Goal: Task Accomplishment & Management: Manage account settings

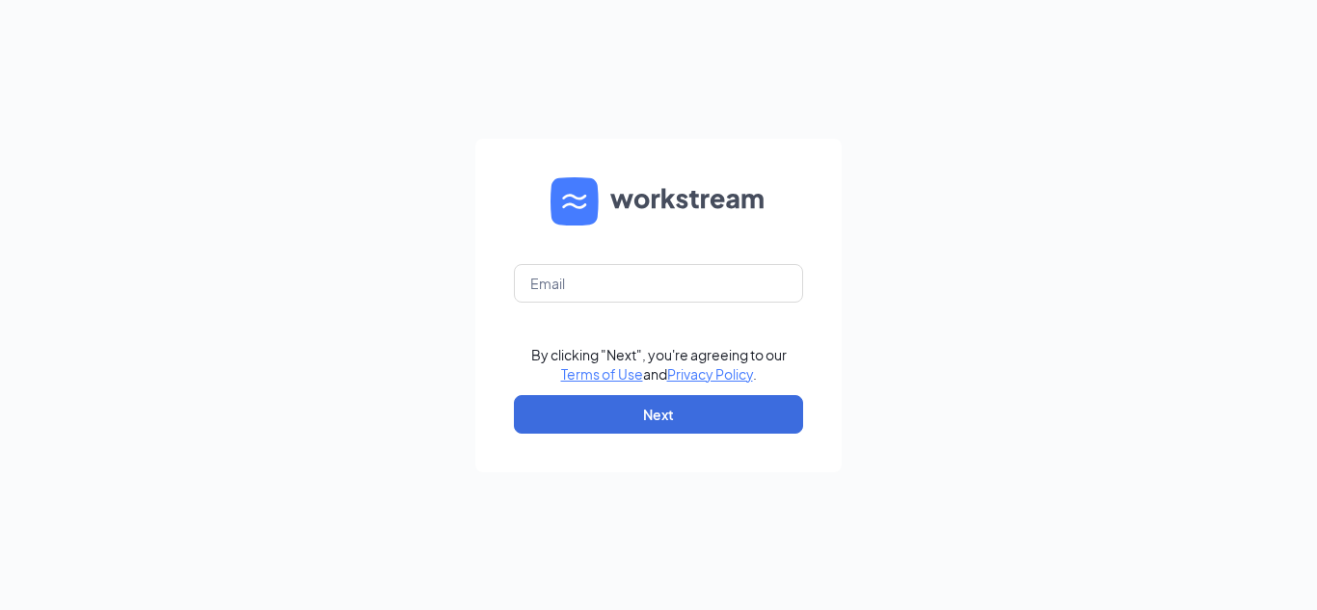
click at [551, 308] on form "By clicking "Next", you're agreeing to our Terms of Use and Privacy Policy . Ne…" at bounding box center [658, 306] width 366 height 334
click at [565, 285] on input "text" at bounding box center [658, 283] width 289 height 39
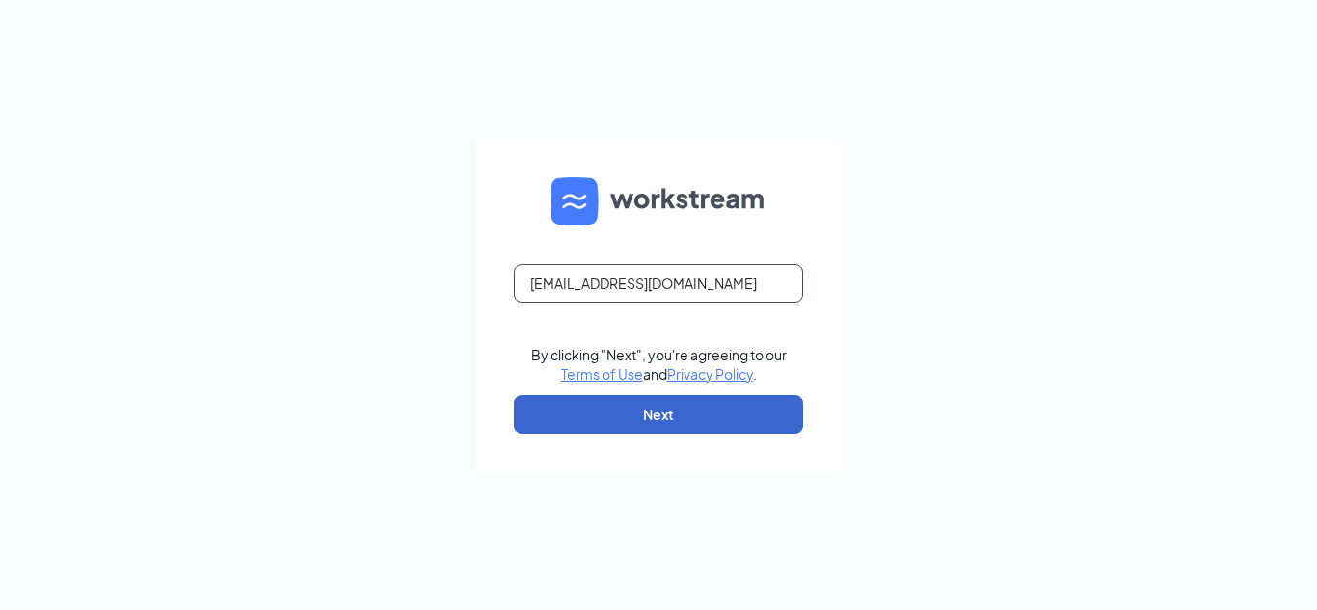
type input "ccollier@theomgroup.net"
click at [611, 424] on button "Next" at bounding box center [658, 414] width 289 height 39
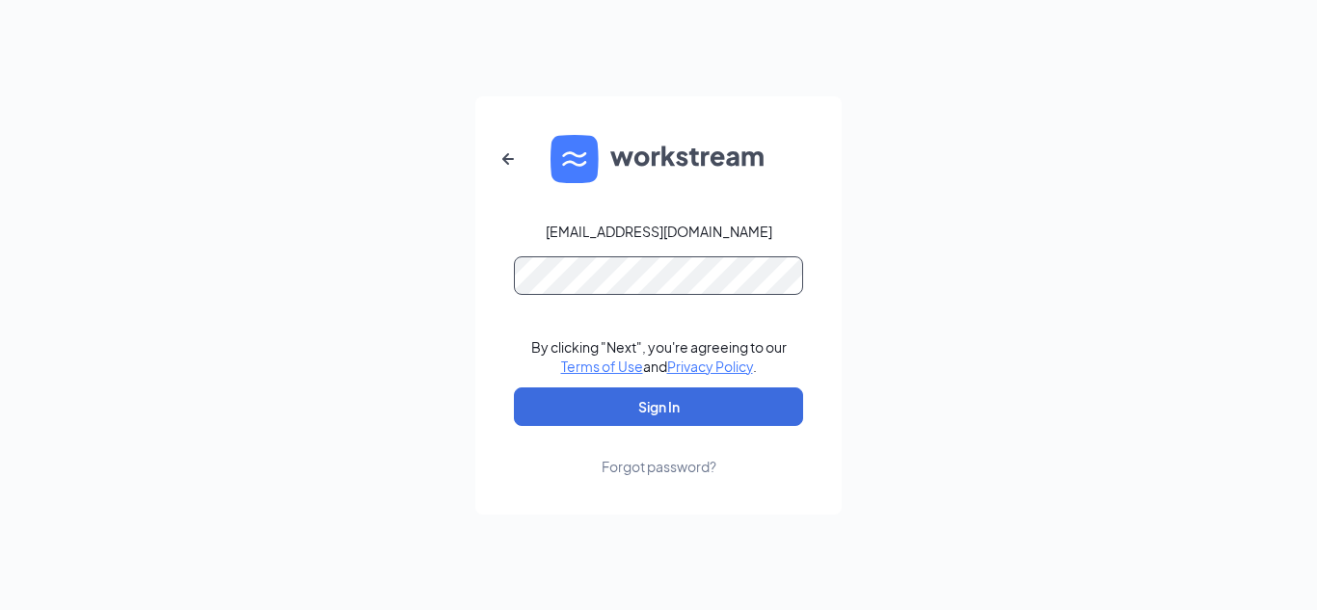
click at [514, 388] on button "Sign In" at bounding box center [658, 407] width 289 height 39
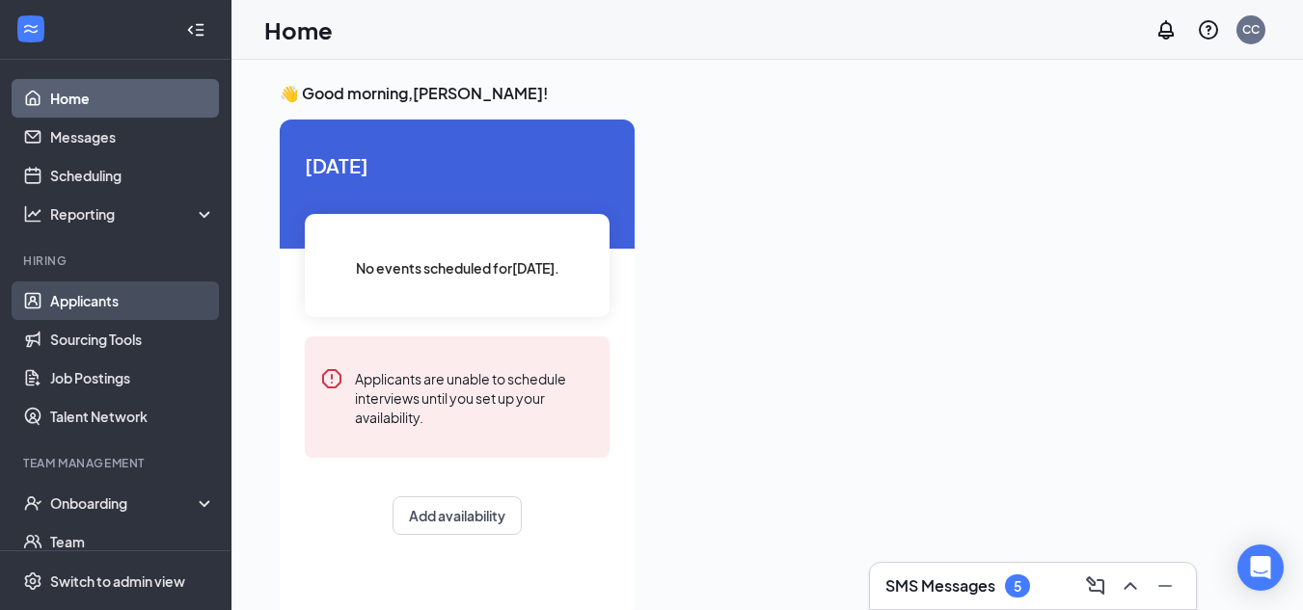
click at [67, 301] on link "Applicants" at bounding box center [132, 301] width 165 height 39
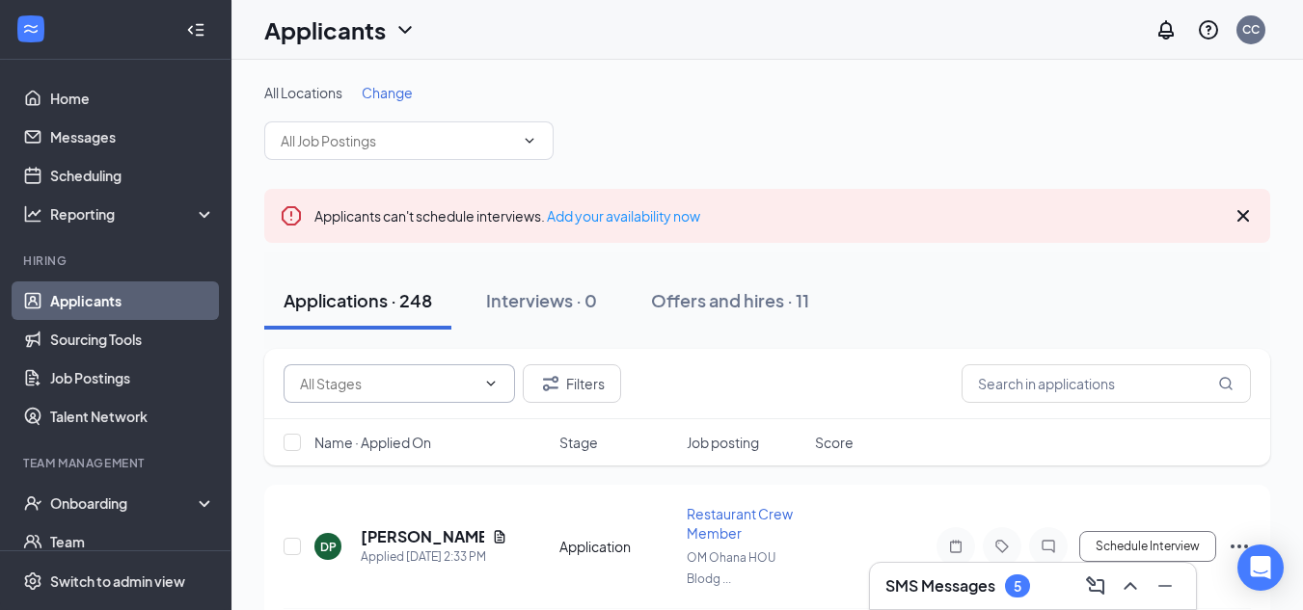
click at [486, 384] on icon "ChevronDown" at bounding box center [490, 383] width 15 height 15
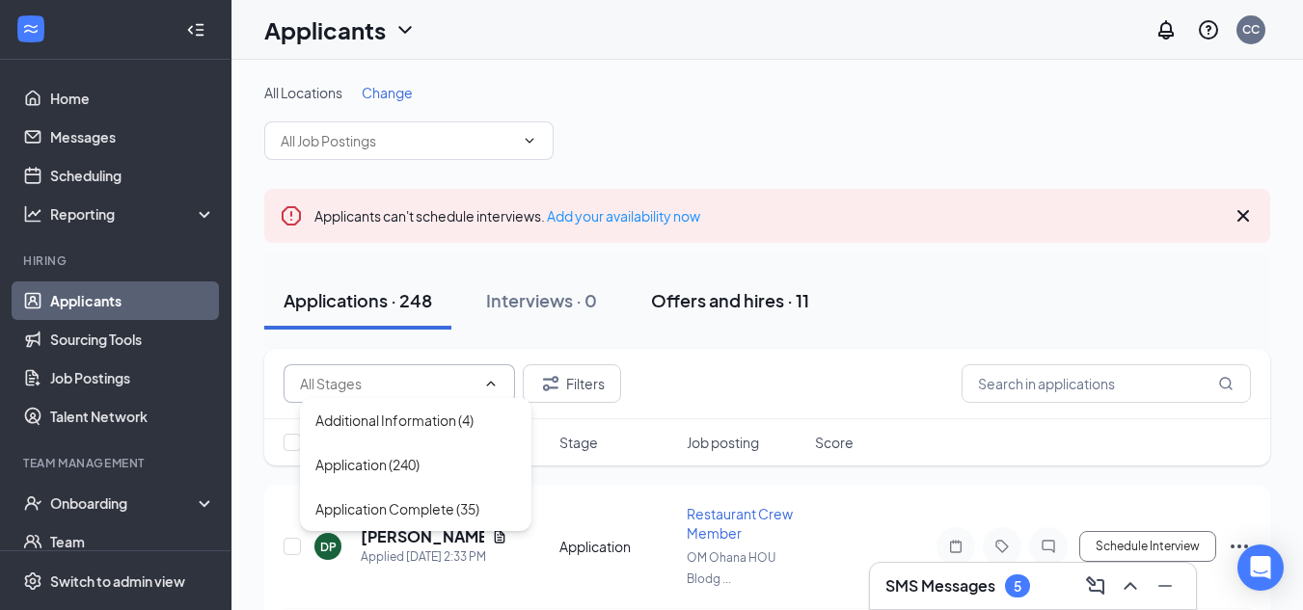
click at [647, 292] on button "Offers and hires · 11" at bounding box center [730, 301] width 197 height 58
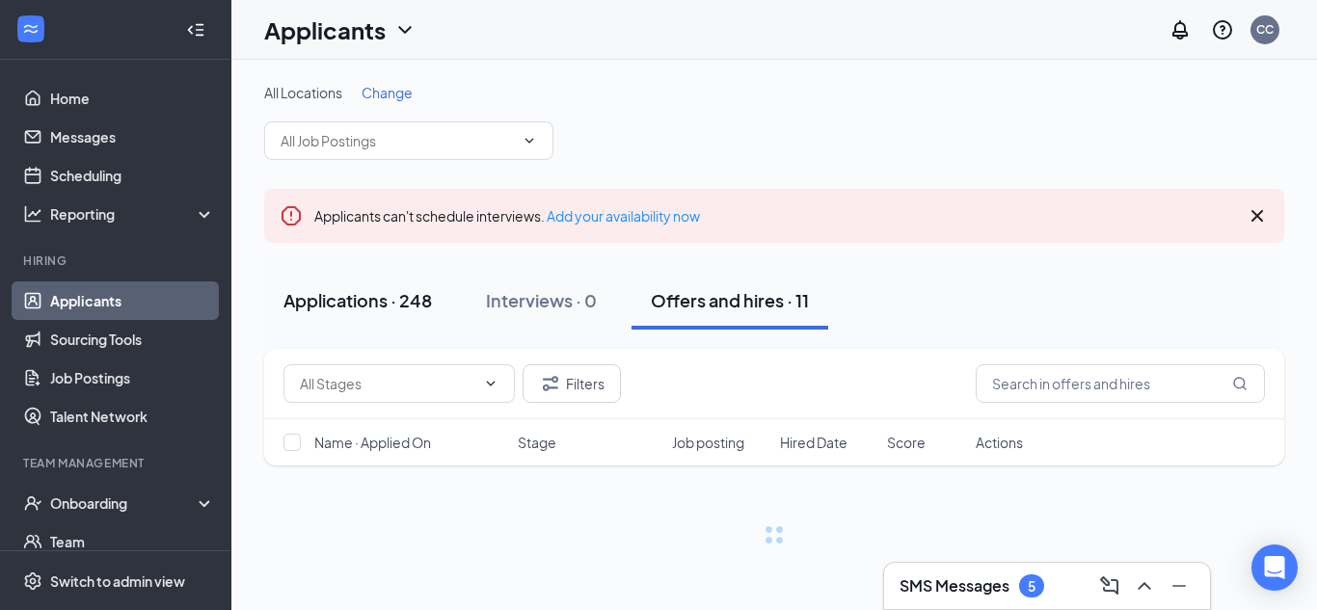
click at [416, 282] on button "Applications · 248" at bounding box center [357, 301] width 187 height 58
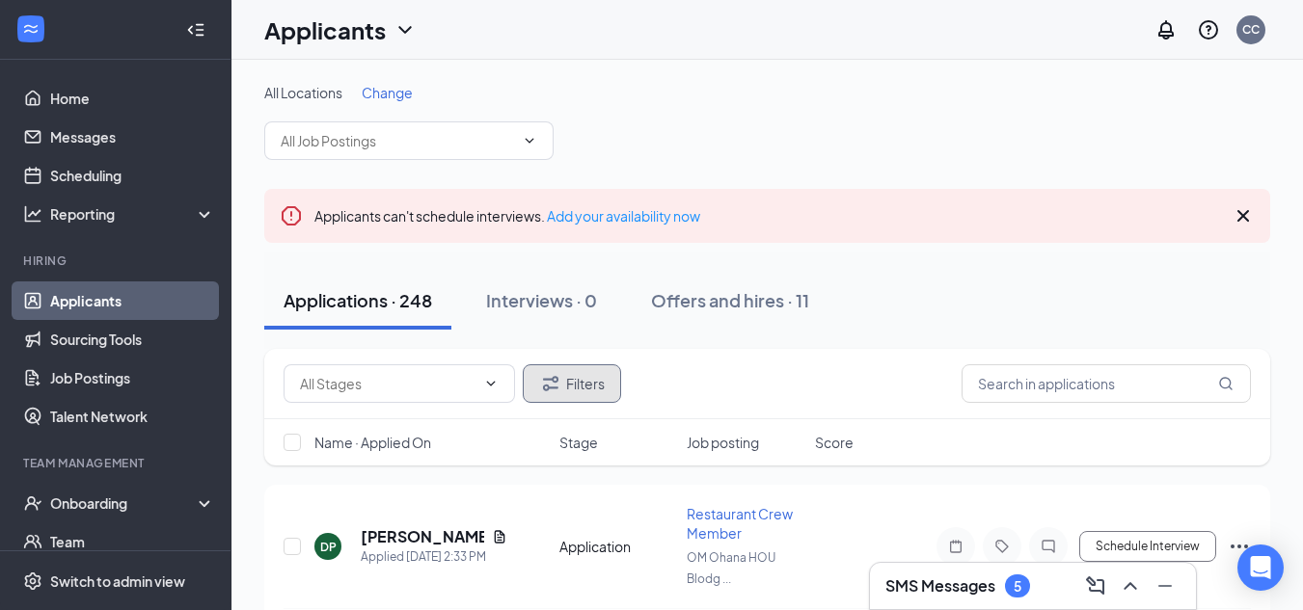
click at [606, 379] on button "Filters" at bounding box center [572, 383] width 98 height 39
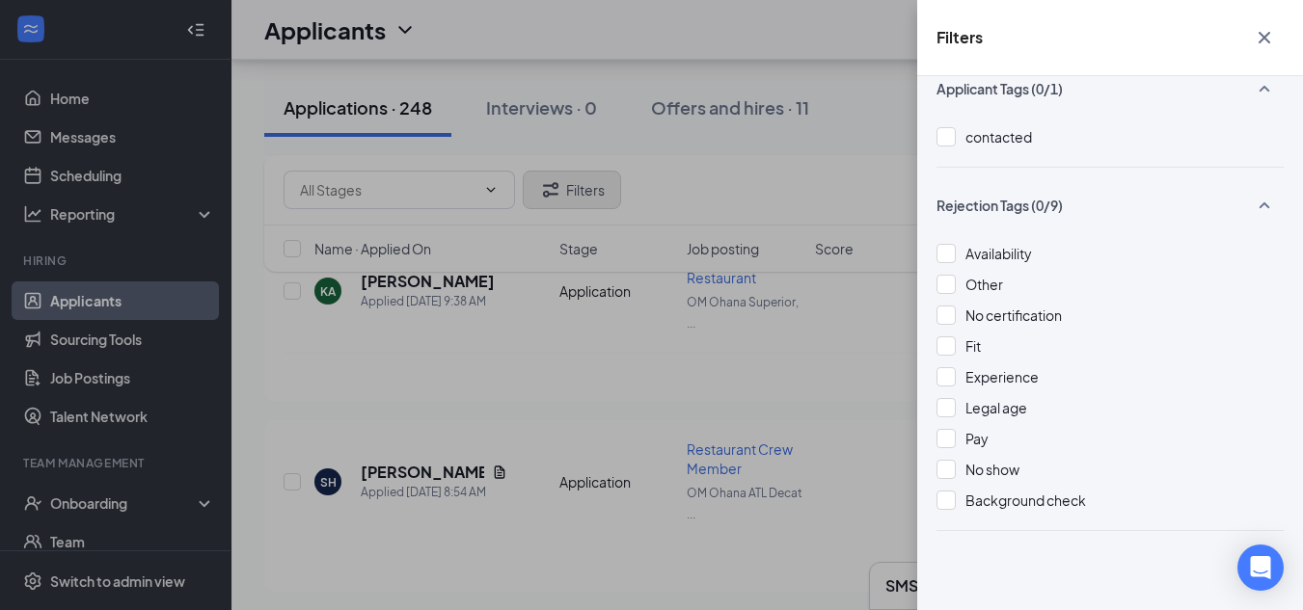
scroll to position [888, 0]
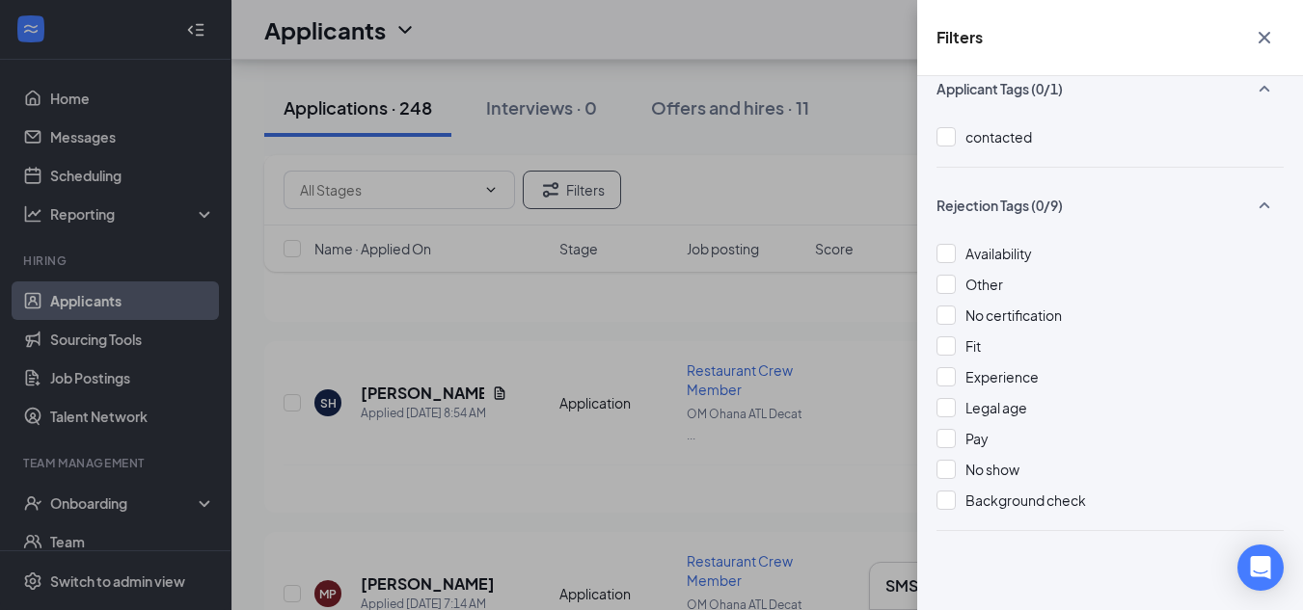
click at [1254, 44] on icon "Cross" at bounding box center [1263, 37] width 23 height 23
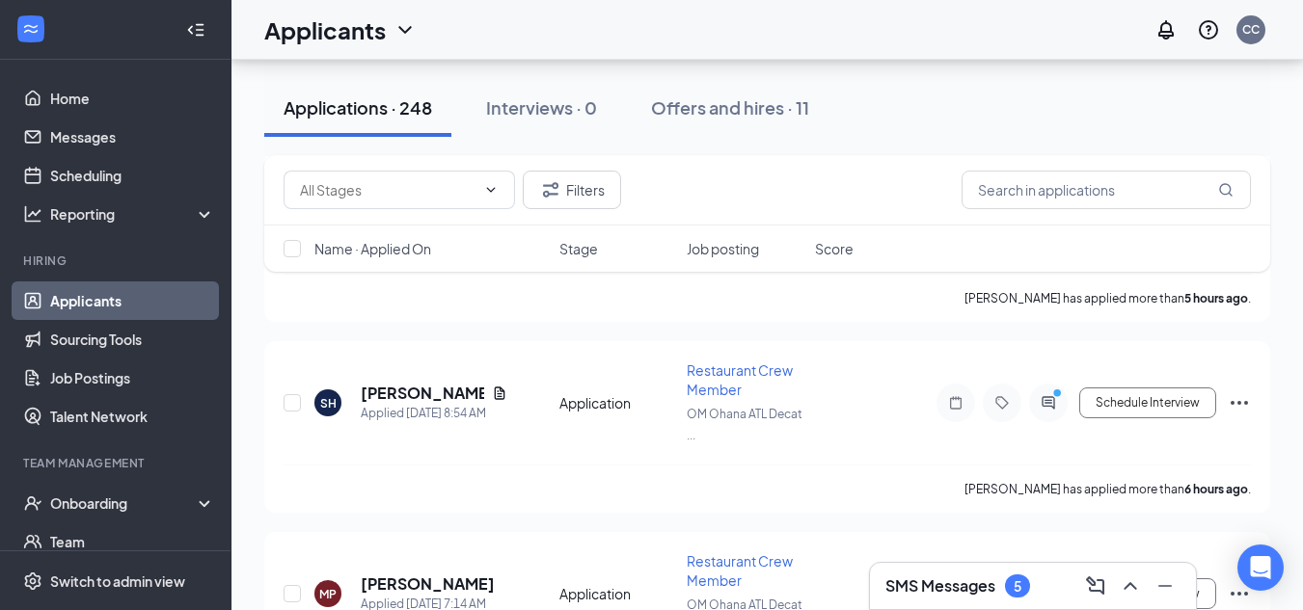
click at [80, 296] on link "Applicants" at bounding box center [132, 301] width 165 height 39
click at [371, 199] on input "text" at bounding box center [387, 189] width 175 height 21
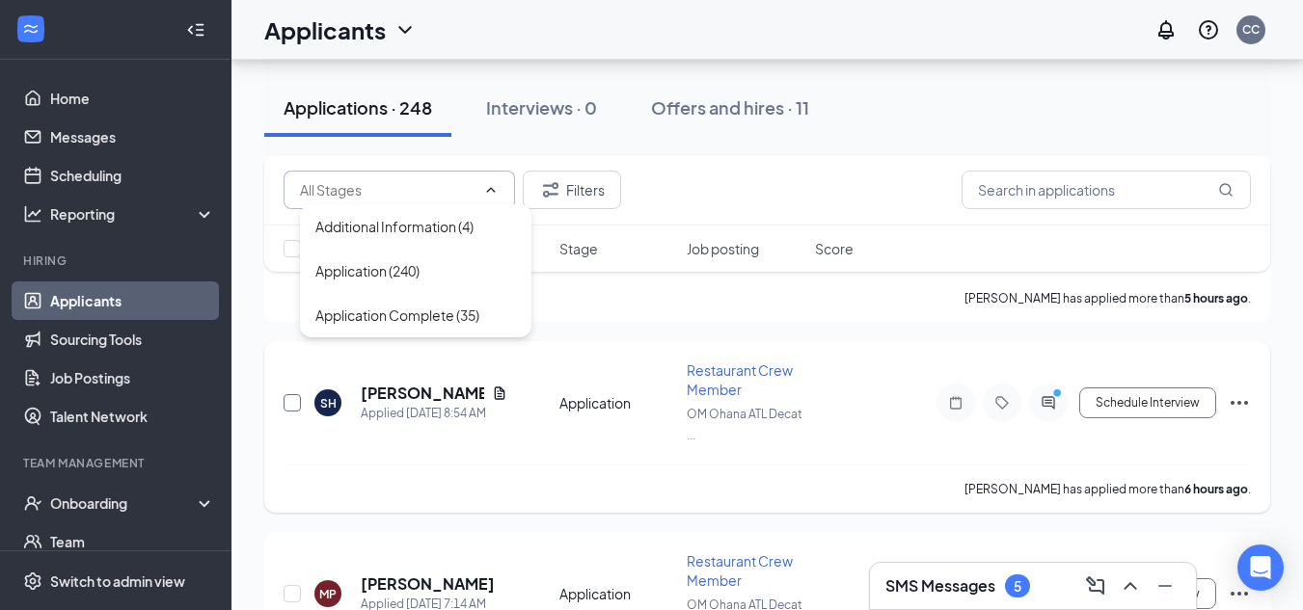
click at [286, 395] on input "checkbox" at bounding box center [291, 402] width 17 height 17
checkbox input "true"
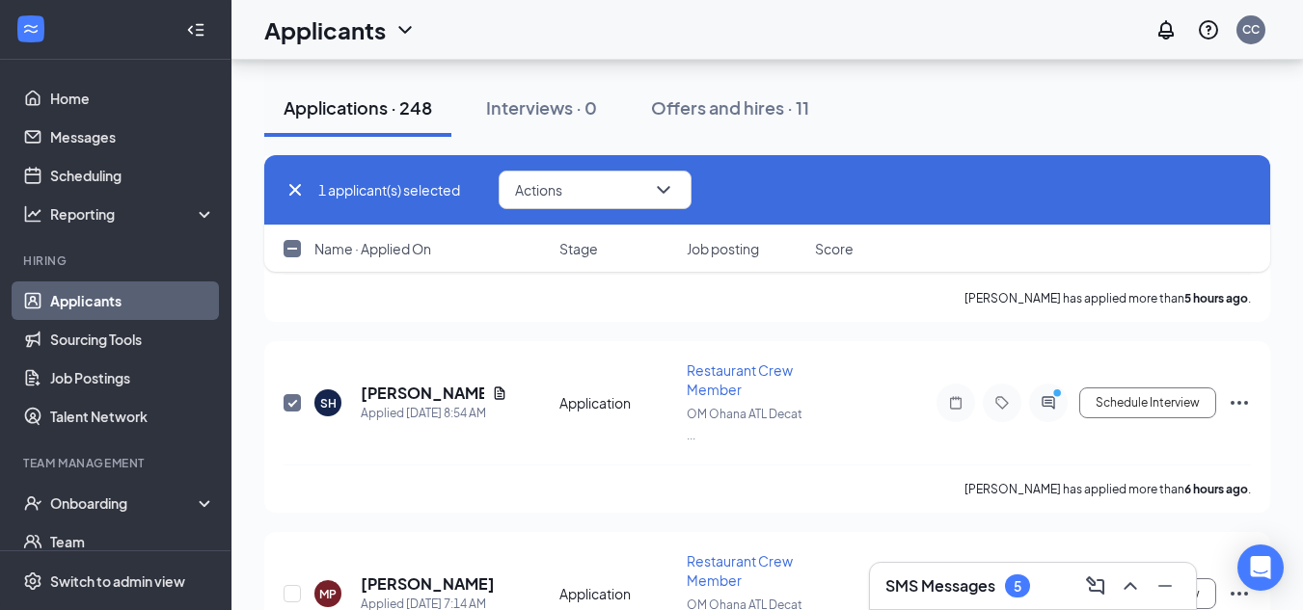
click at [300, 256] on input "checkbox" at bounding box center [291, 248] width 17 height 17
checkbox input "true"
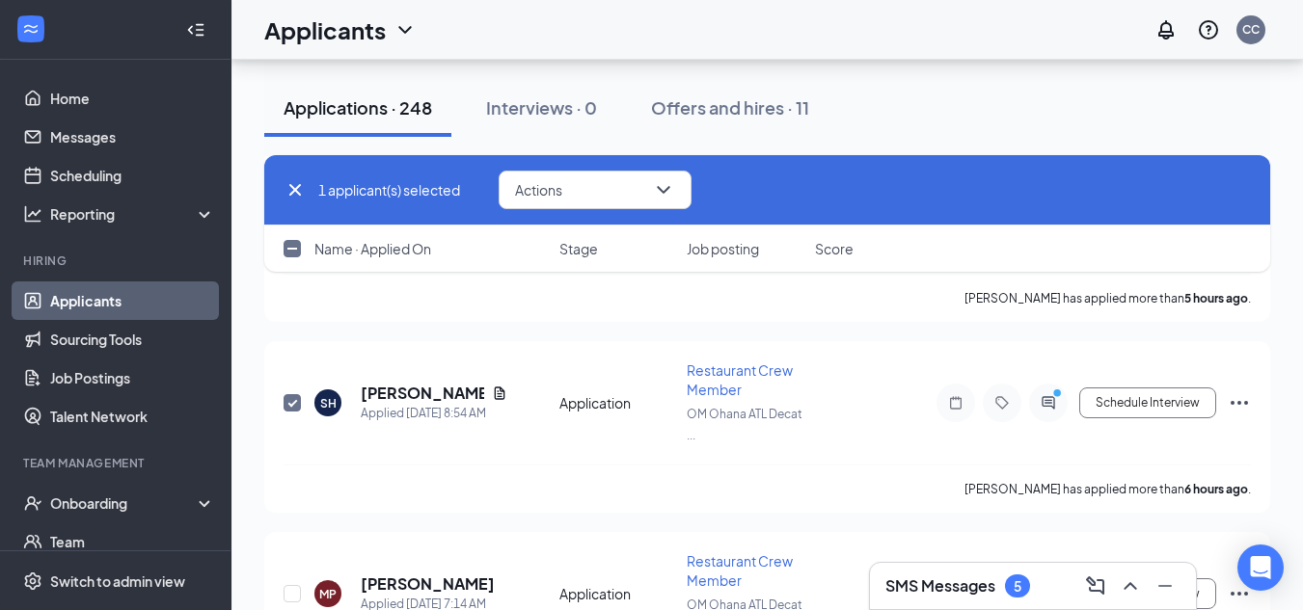
checkbox input "true"
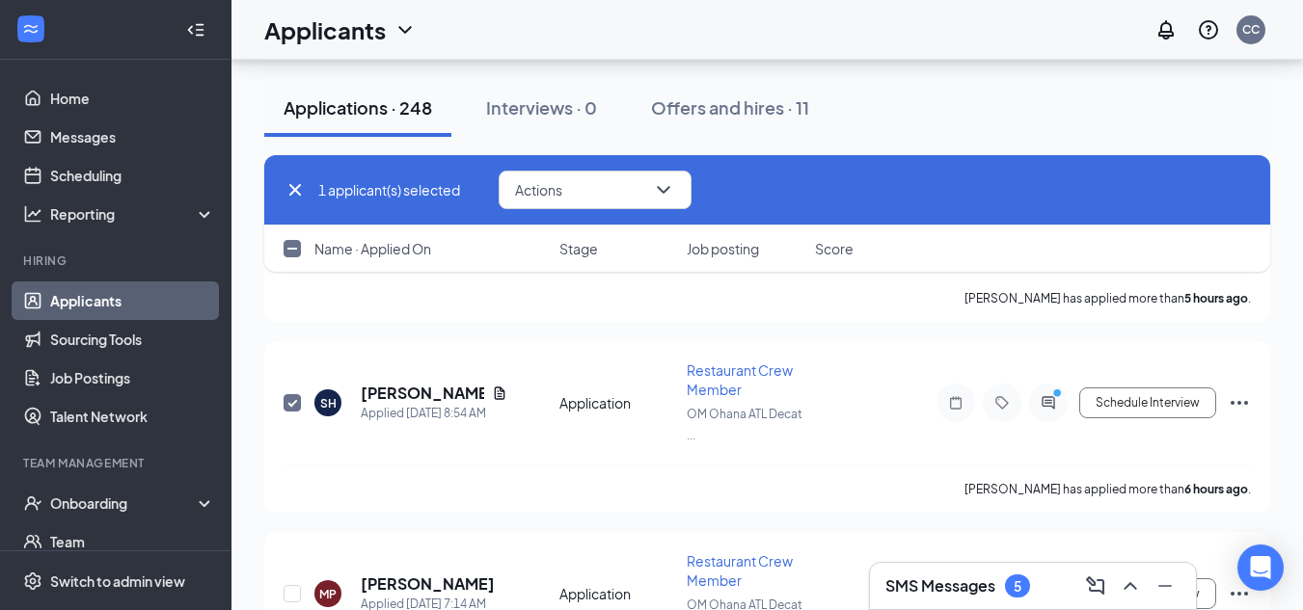
checkbox input "true"
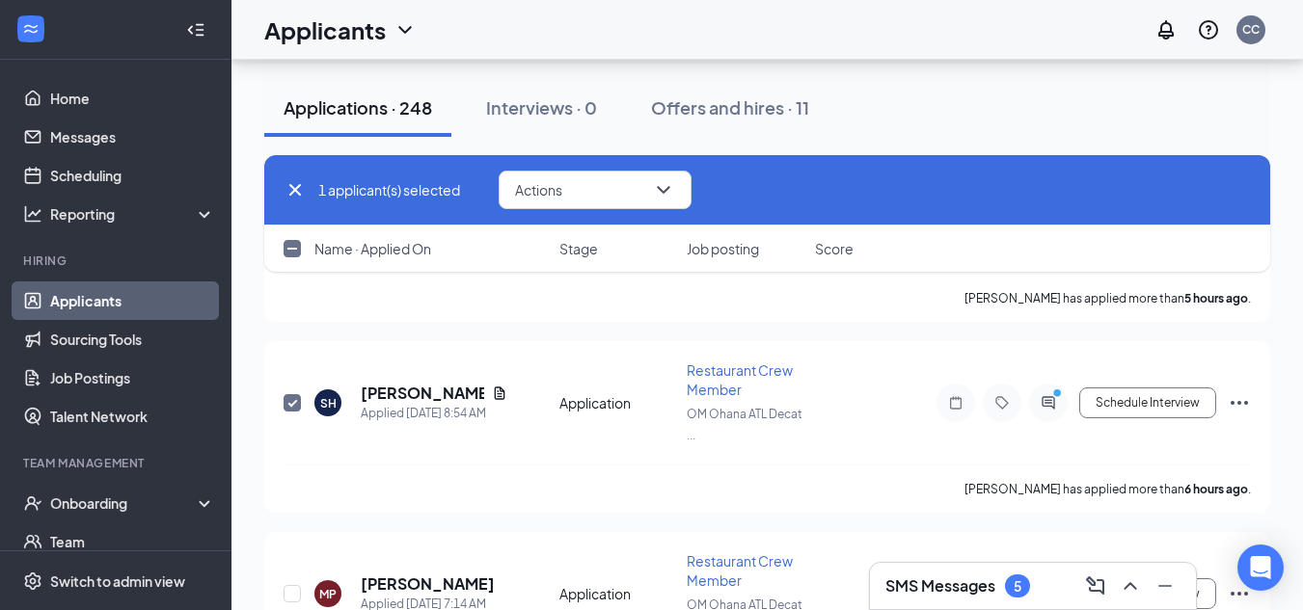
checkbox input "true"
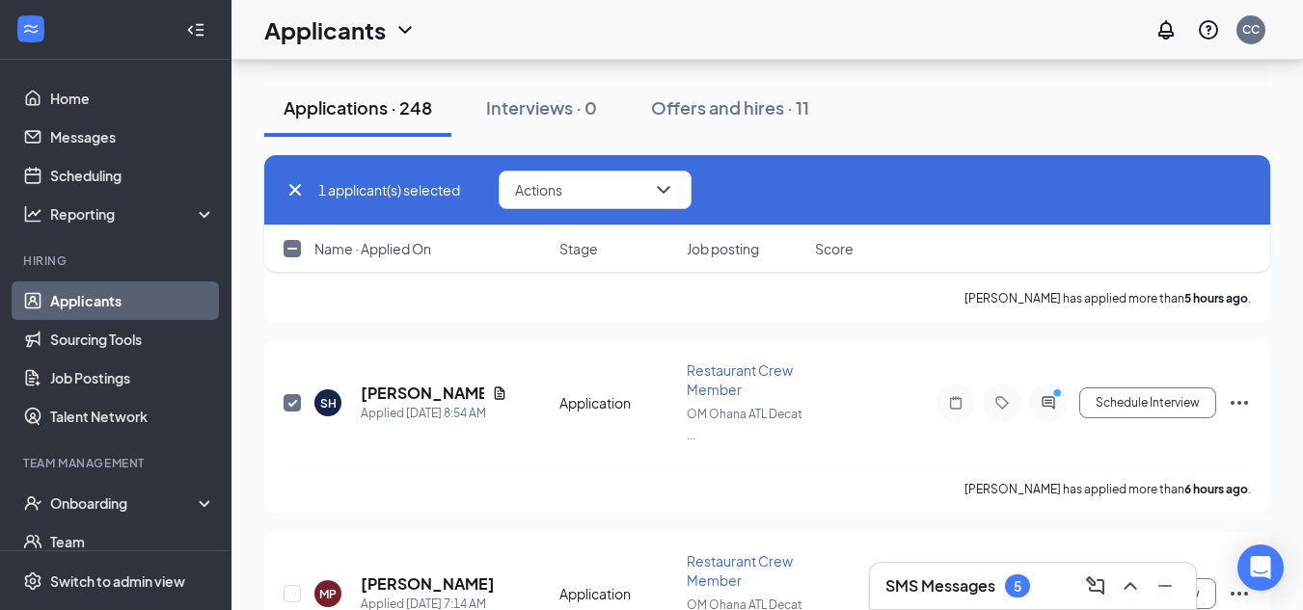
checkbox input "true"
click at [284, 188] on icon "Cross" at bounding box center [294, 189] width 23 height 23
checkbox input "false"
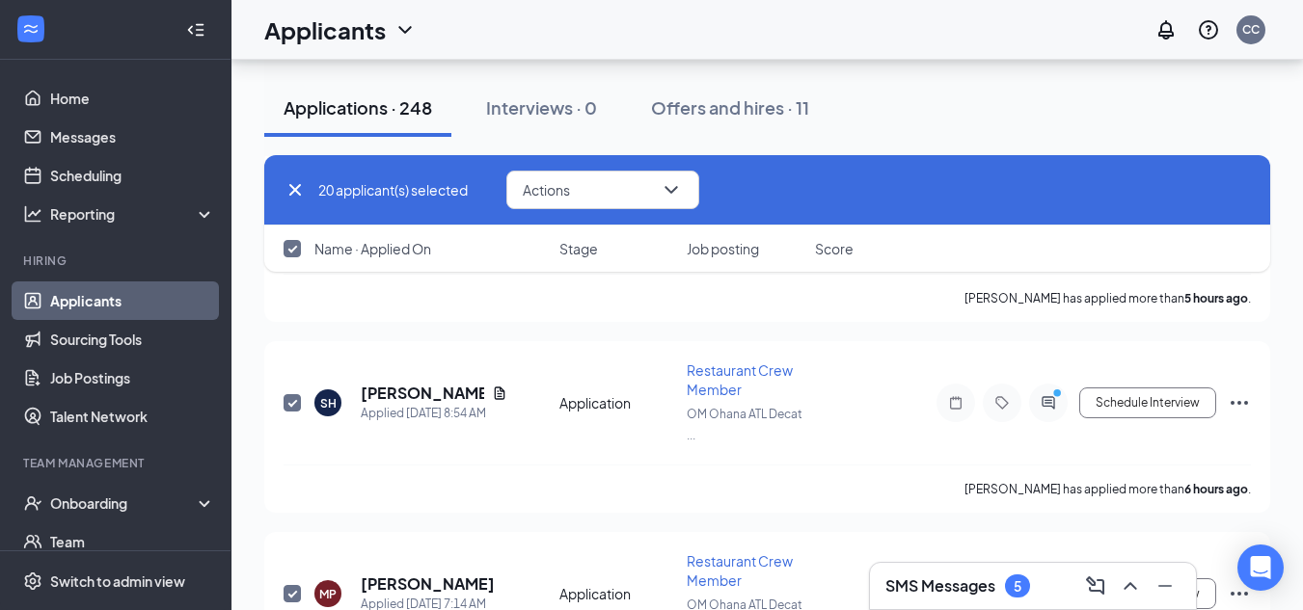
checkbox input "false"
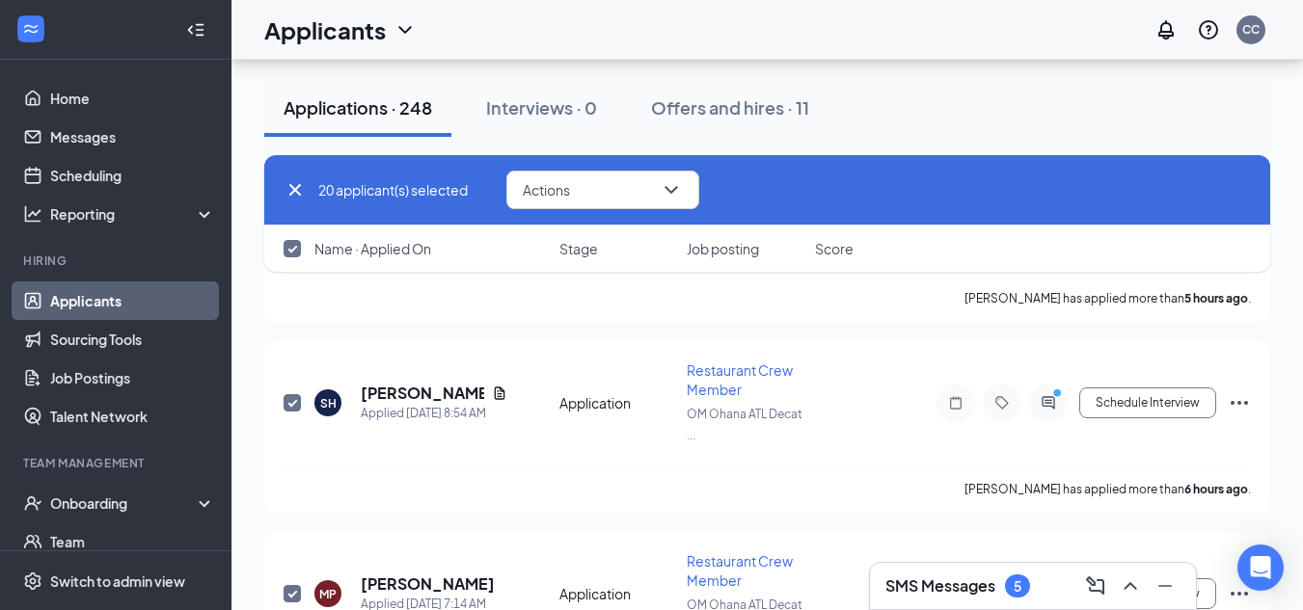
checkbox input "false"
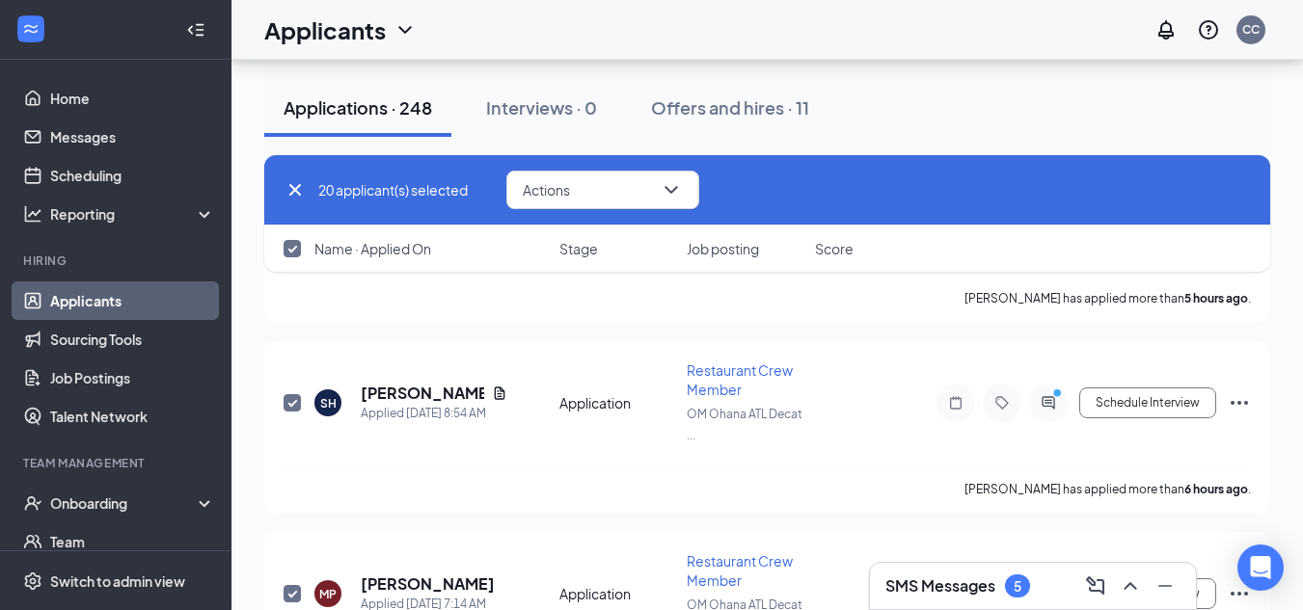
checkbox input "false"
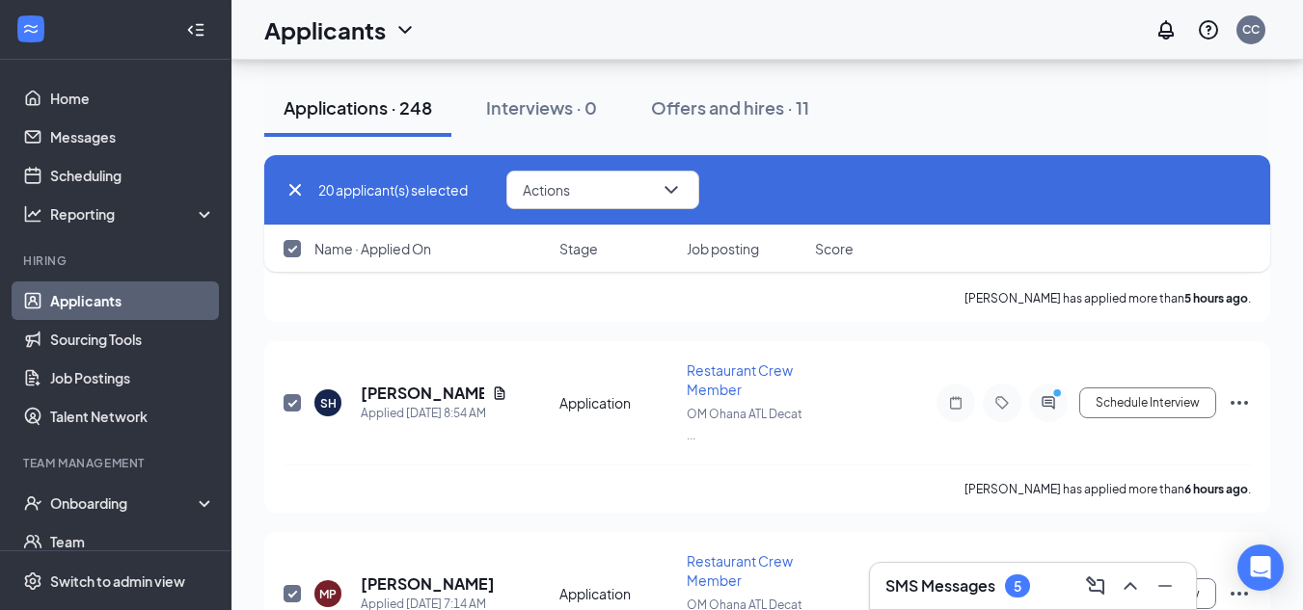
checkbox input "false"
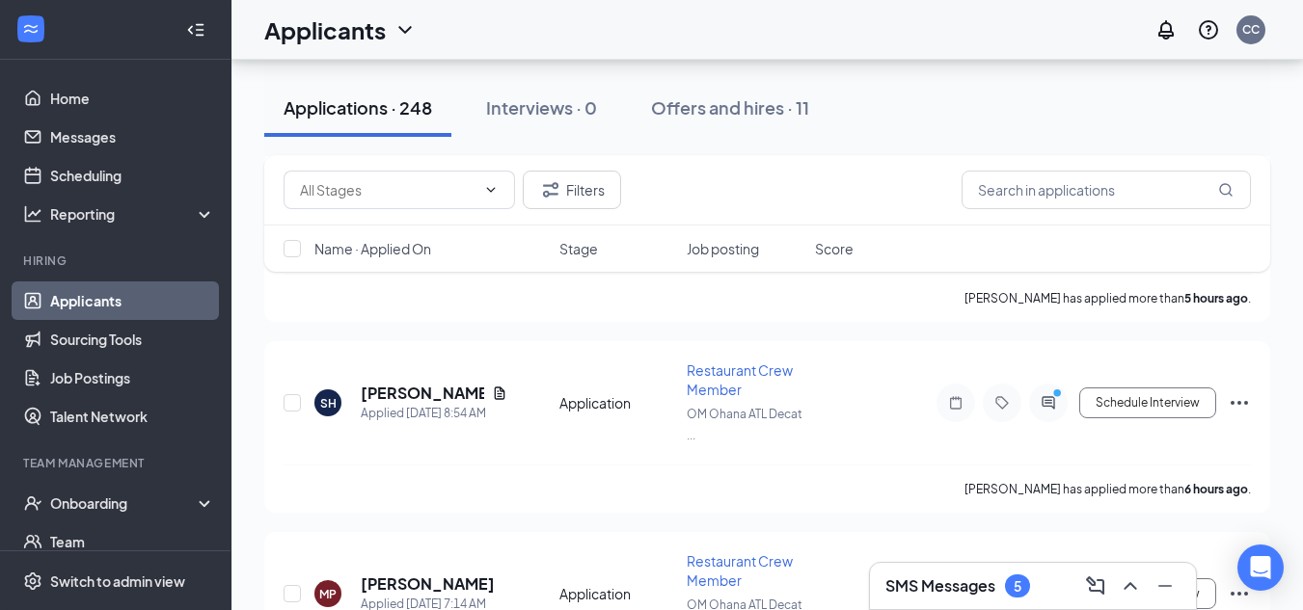
click at [309, 105] on div "Applications · 248" at bounding box center [357, 107] width 148 height 24
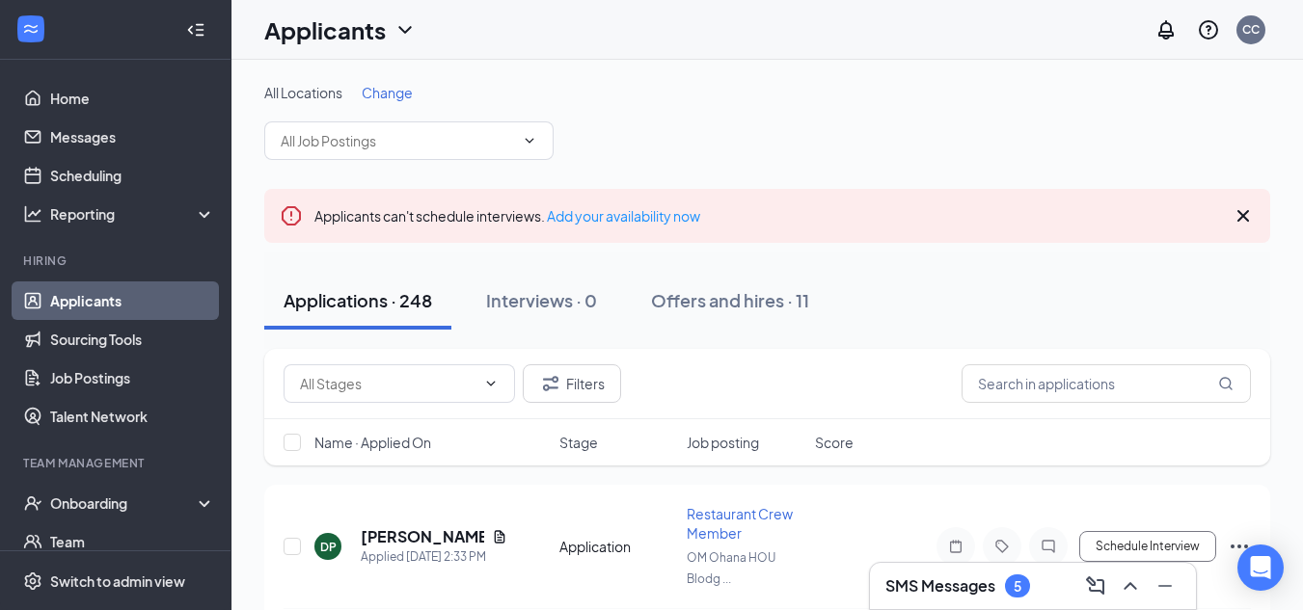
click at [274, 91] on span "All Locations" at bounding box center [303, 92] width 78 height 17
click at [373, 93] on span "Change" at bounding box center [387, 92] width 51 height 17
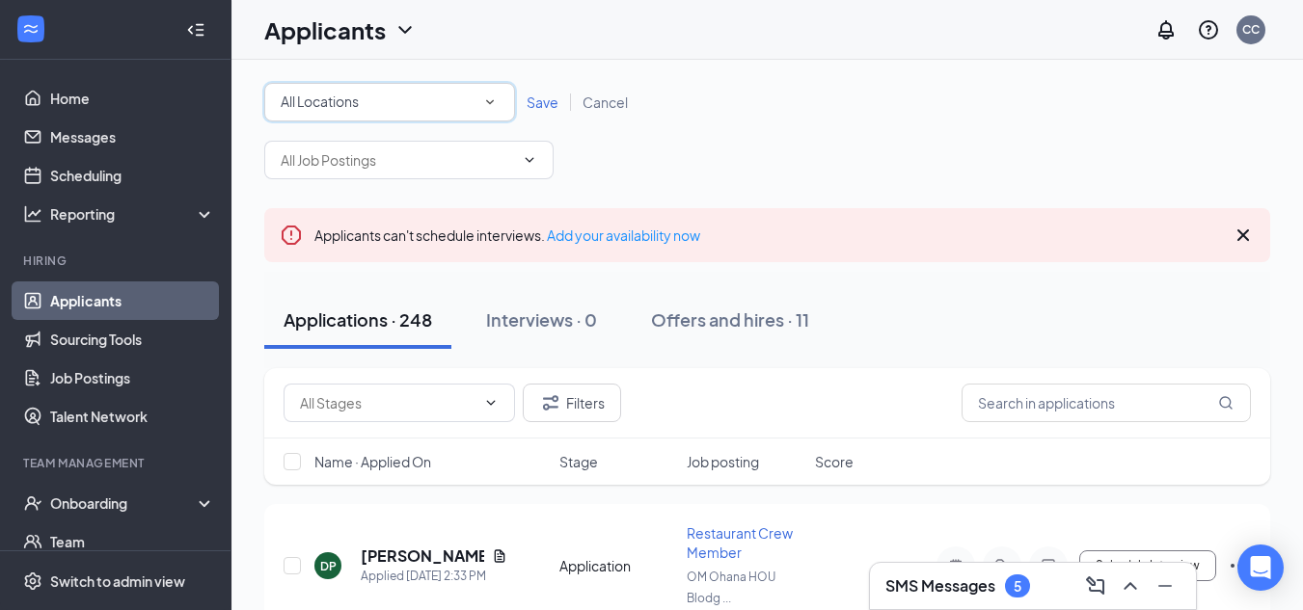
click at [288, 100] on span "All Locations" at bounding box center [320, 101] width 78 height 17
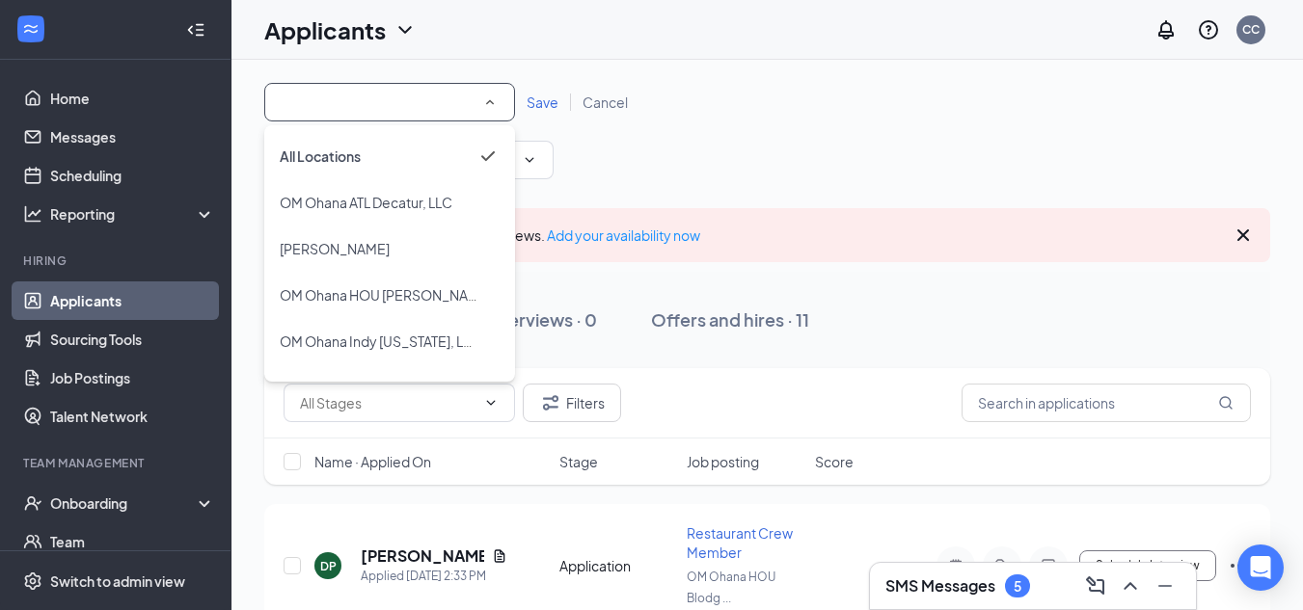
click at [301, 101] on input at bounding box center [390, 102] width 218 height 23
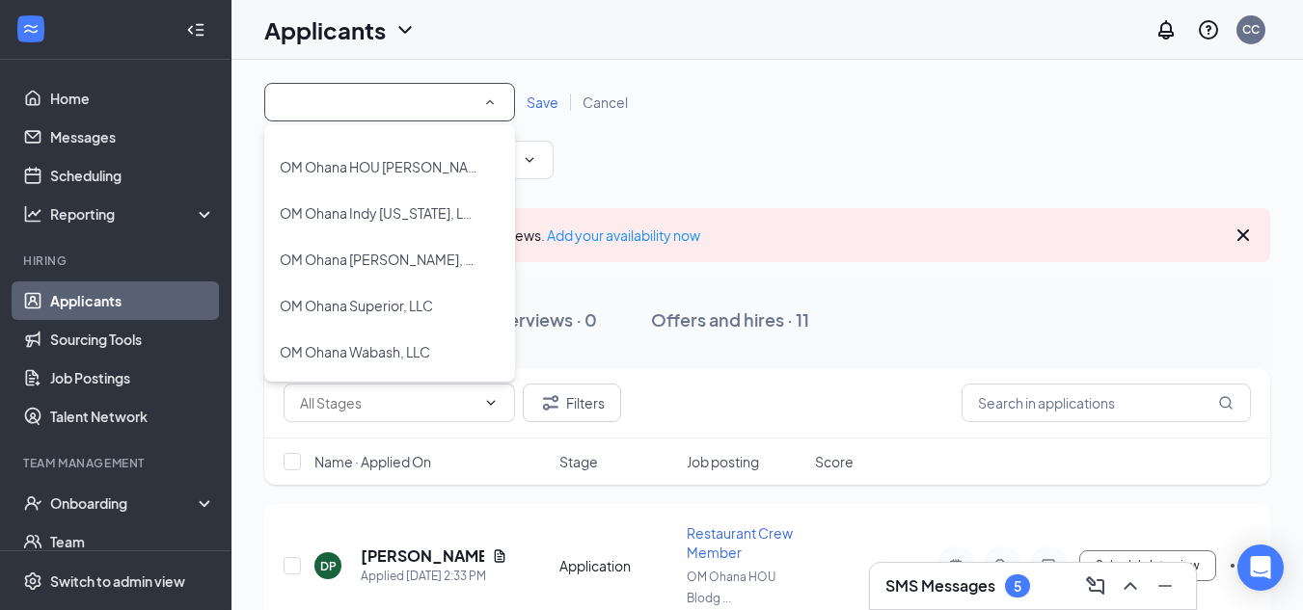
scroll to position [129, 0]
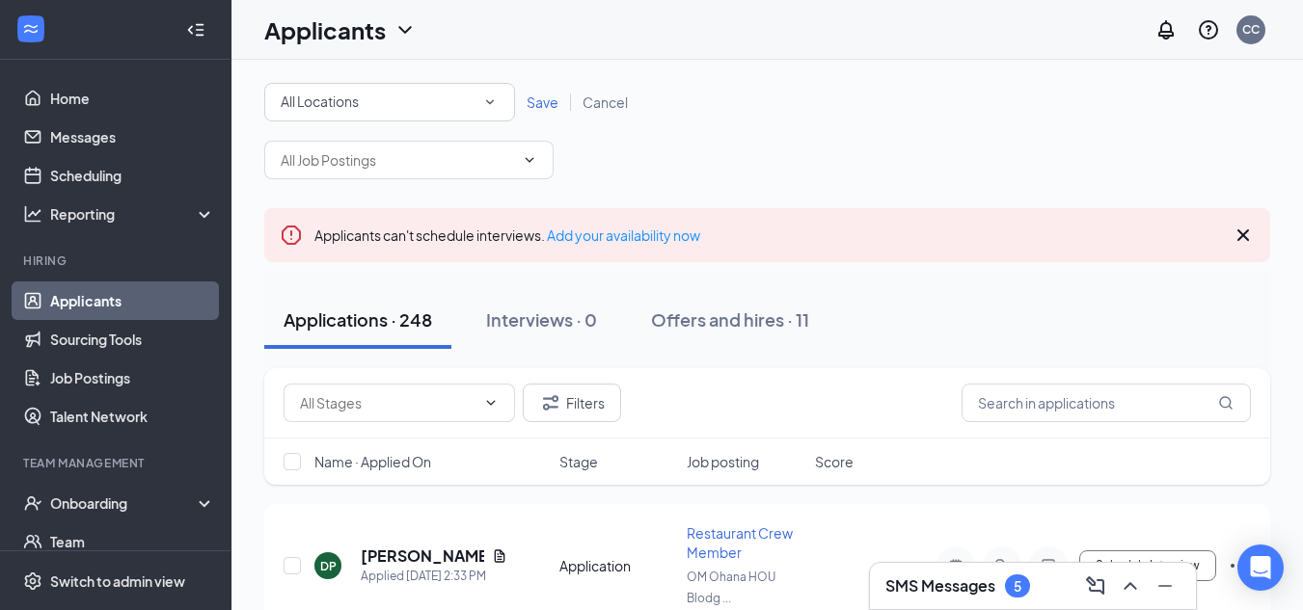
click at [395, 313] on div "Applications · 248" at bounding box center [357, 320] width 148 height 24
click at [410, 108] on div "All Locations" at bounding box center [390, 102] width 218 height 23
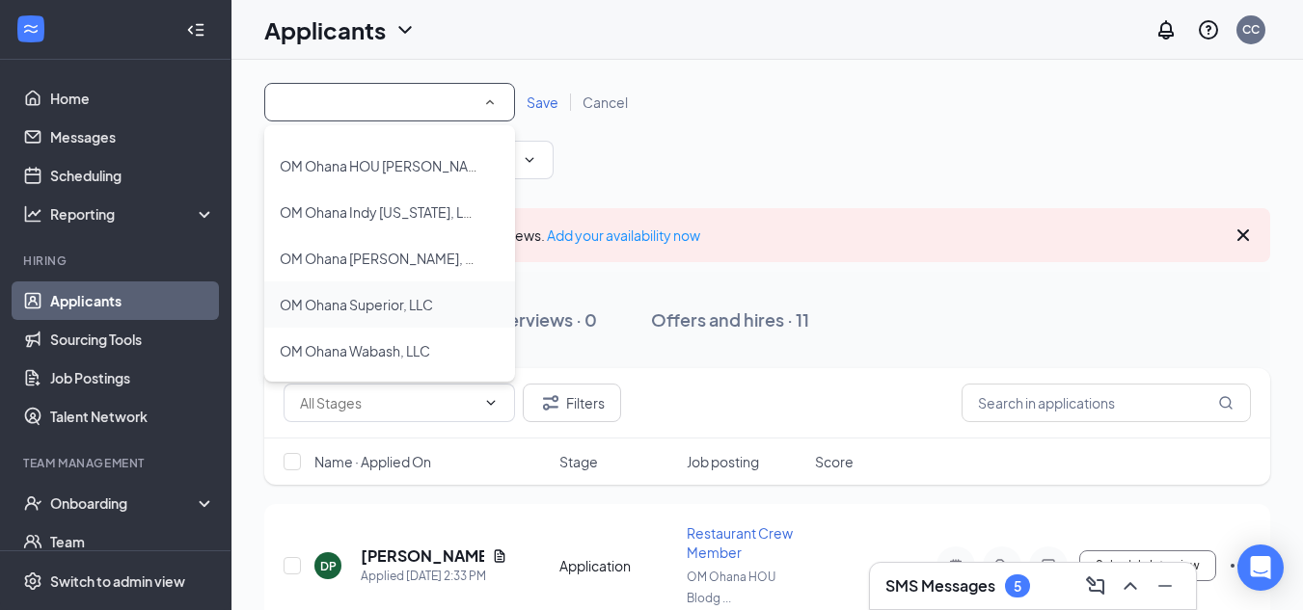
click at [419, 300] on span "OM Ohana Superior, LLC" at bounding box center [356, 304] width 153 height 17
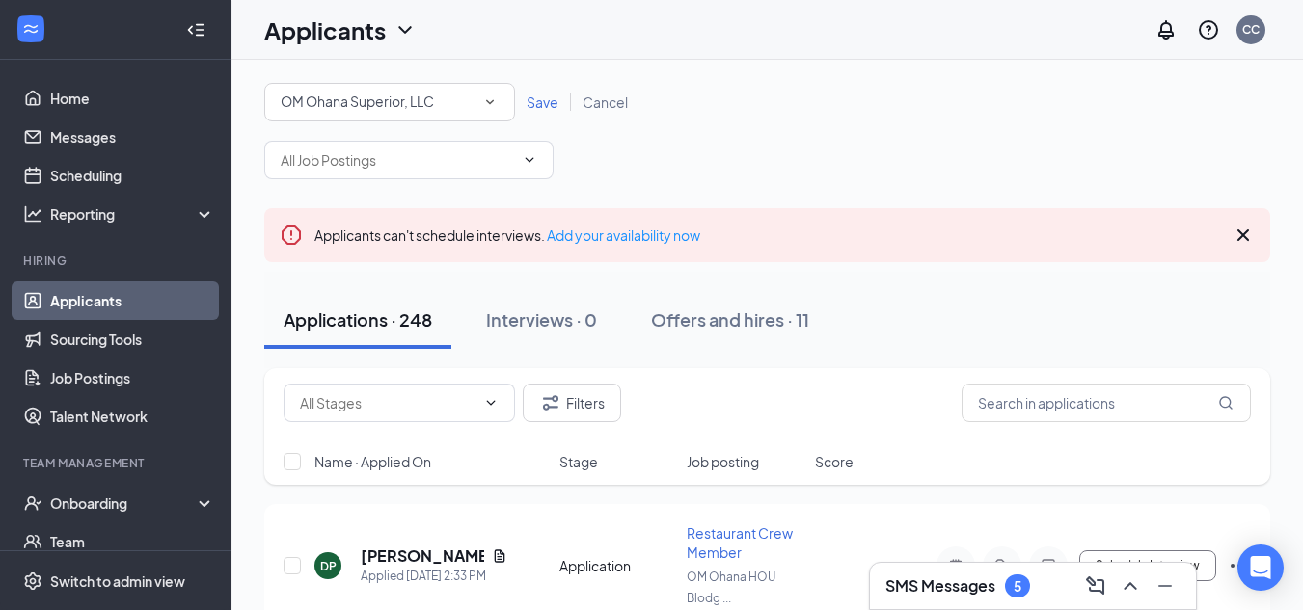
click at [807, 93] on div "All Locations OM Ohana Superior, LLC Save Cancel" at bounding box center [767, 102] width 1006 height 39
click at [547, 103] on span "Save" at bounding box center [542, 102] width 32 height 17
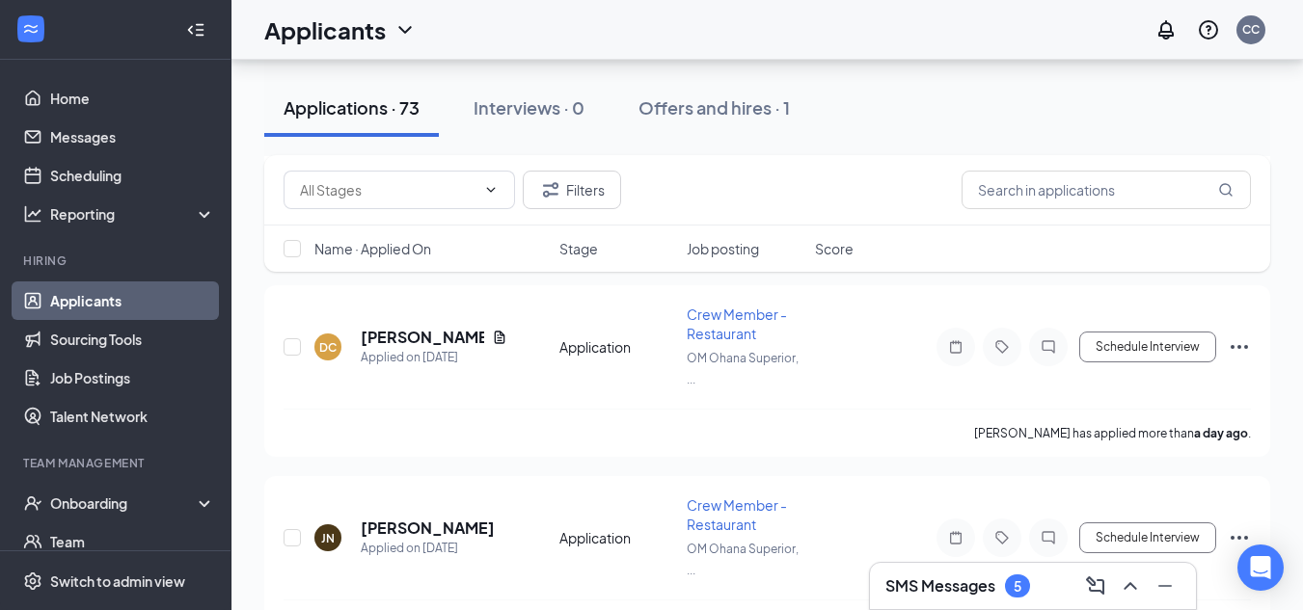
scroll to position [1155, 0]
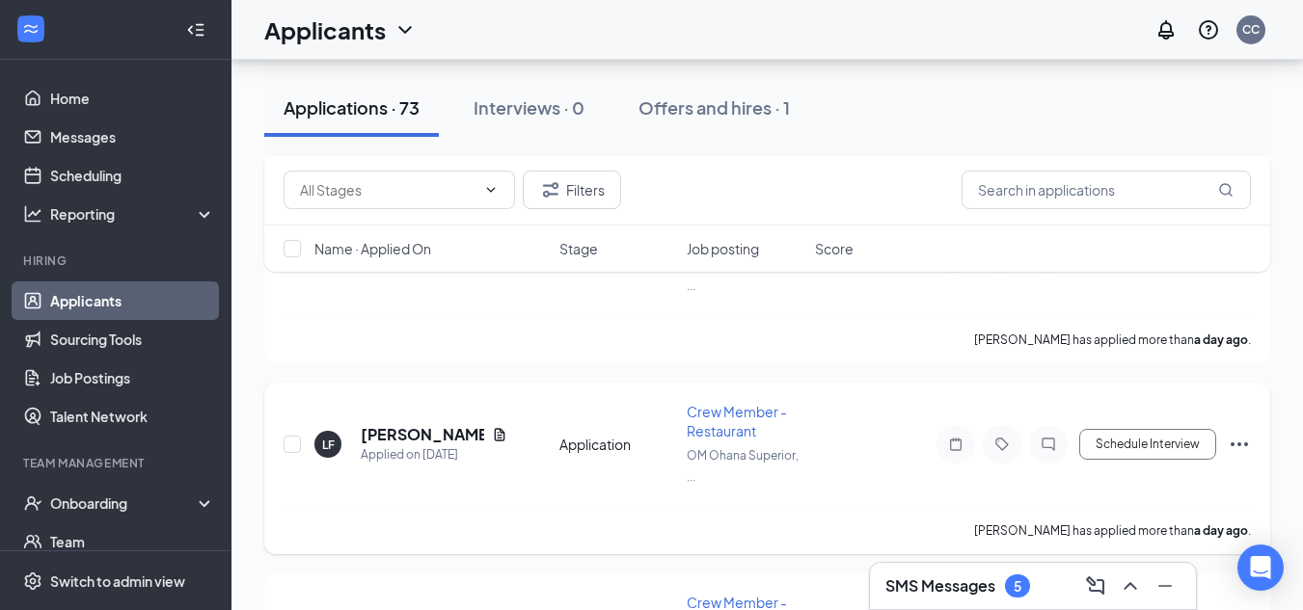
click at [936, 539] on div "[PERSON_NAME] has applied more than a day ago ." at bounding box center [766, 530] width 967 height 48
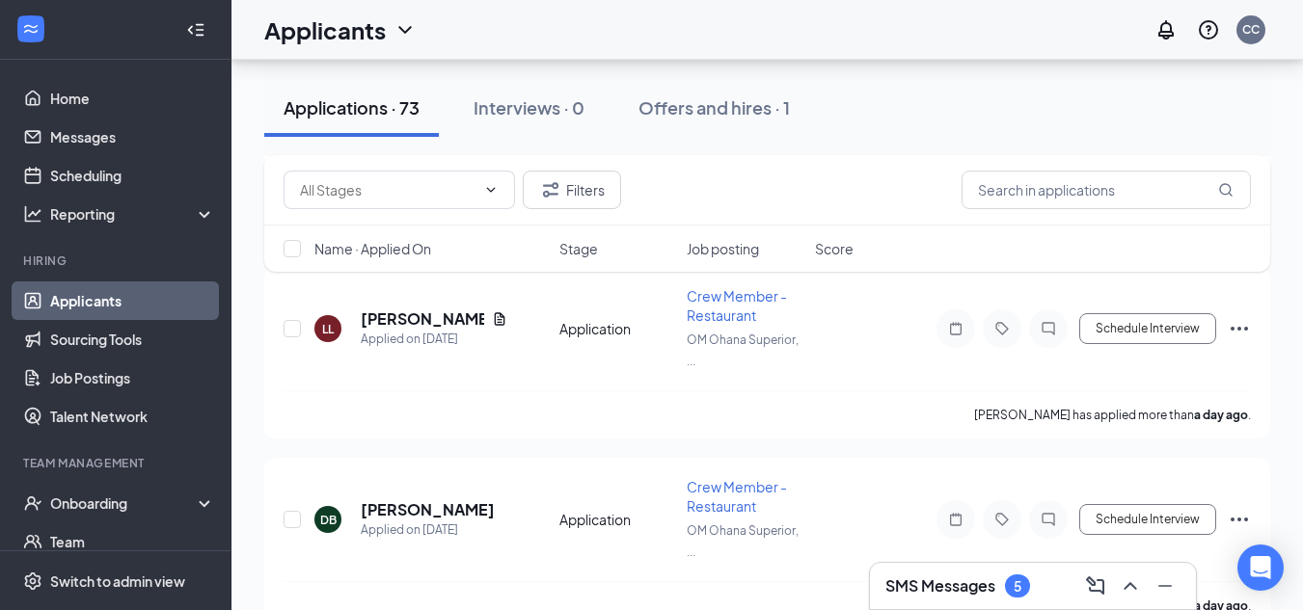
scroll to position [6948, 0]
